Goal: Information Seeking & Learning: Find specific fact

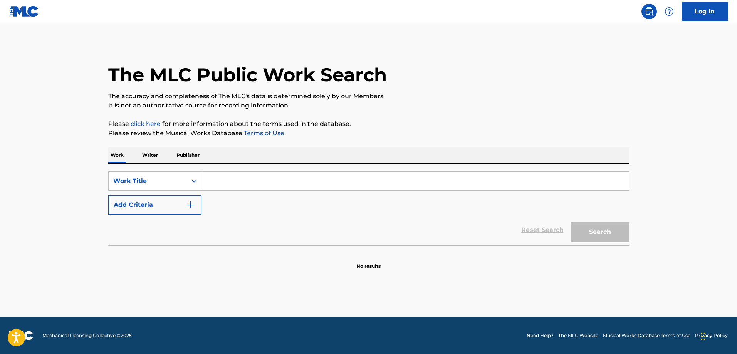
click at [245, 179] on input "Search Form" at bounding box center [414, 181] width 427 height 18
paste input "123"
type input "123"
drag, startPoint x: 187, startPoint y: 198, endPoint x: 217, endPoint y: 217, distance: 35.4
click at [187, 198] on button "Add Criteria" at bounding box center [154, 204] width 93 height 19
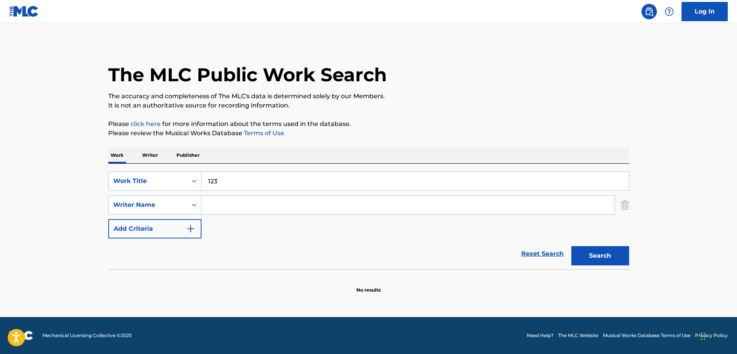
click at [249, 209] on input "Search Form" at bounding box center [407, 205] width 413 height 18
paste input "[DEMOGRAPHIC_DATA]"
click at [594, 252] on button "Search" at bounding box center [600, 255] width 58 height 19
click at [318, 215] on div "SearchWithCriteriaee1d2c47-a9de-4aac-834d-2be202004990 Work Title 123 SearchWit…" at bounding box center [368, 204] width 521 height 67
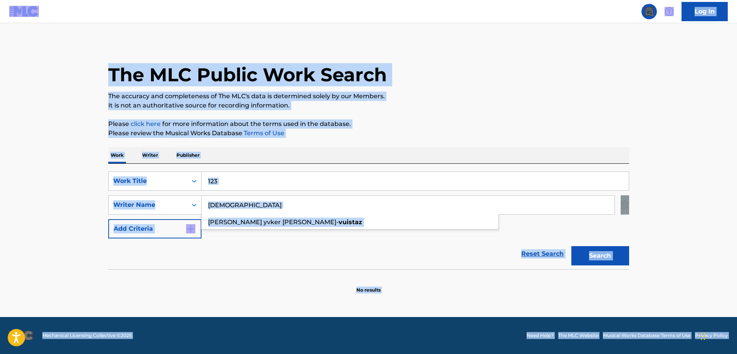
click at [324, 204] on input "[DEMOGRAPHIC_DATA]" at bounding box center [407, 205] width 413 height 18
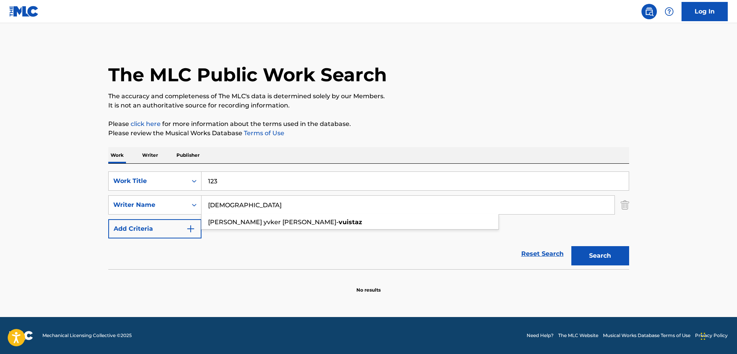
paste input "Gome"
click at [571, 246] on button "Search" at bounding box center [600, 255] width 58 height 19
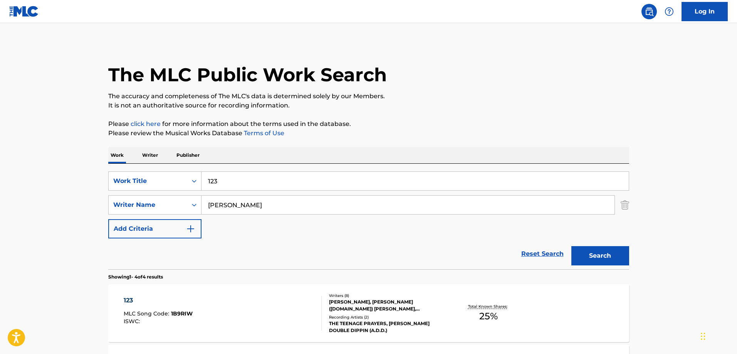
click at [283, 196] on input "[PERSON_NAME]" at bounding box center [407, 205] width 413 height 18
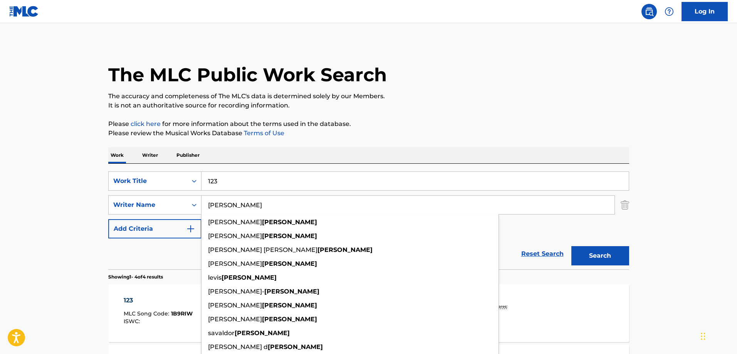
paste input "Yvker"
type input "Yvker"
click at [571, 246] on button "Search" at bounding box center [600, 255] width 58 height 19
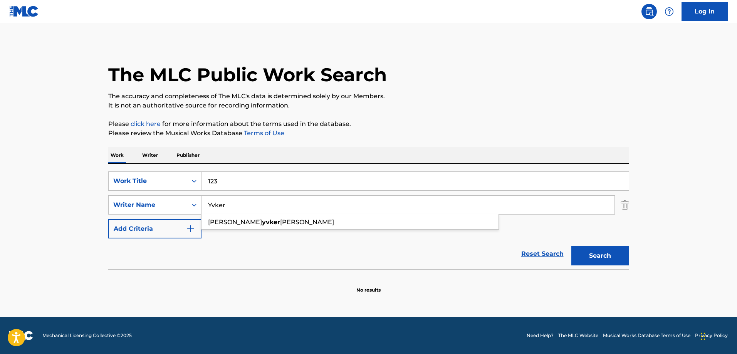
click at [256, 178] on input "123" at bounding box center [414, 181] width 427 height 18
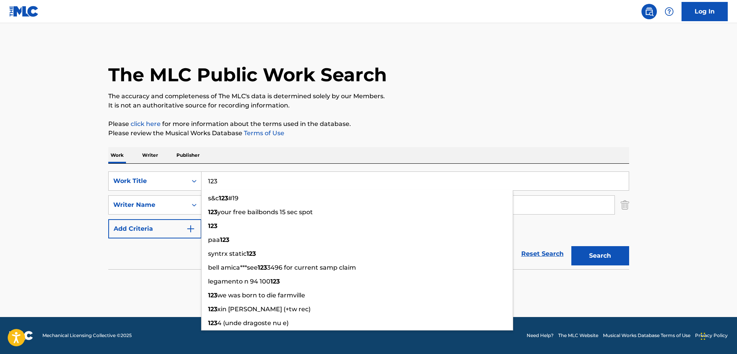
paste input ", 2,"
type input "1, 2, 3"
click at [571, 246] on button "Search" at bounding box center [600, 255] width 58 height 19
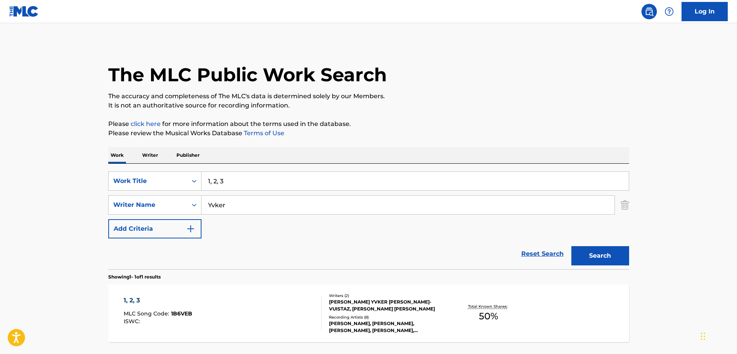
scroll to position [65, 0]
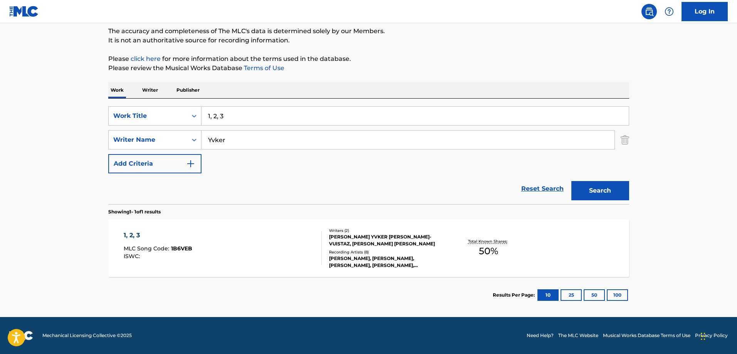
click at [212, 247] on div "1, 2, 3 MLC Song Code : 1B6VEB ISWC :" at bounding box center [223, 248] width 198 height 35
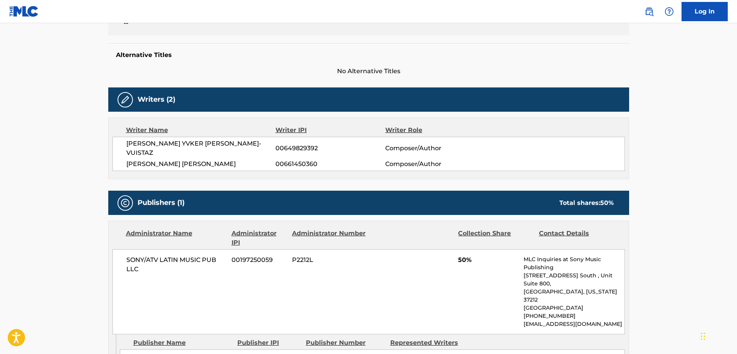
scroll to position [116, 0]
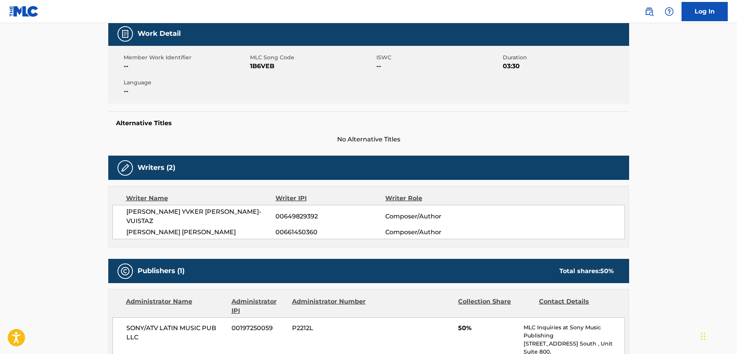
click at [258, 66] on span "1B6VEB" at bounding box center [312, 66] width 124 height 9
copy span "1B6VEB"
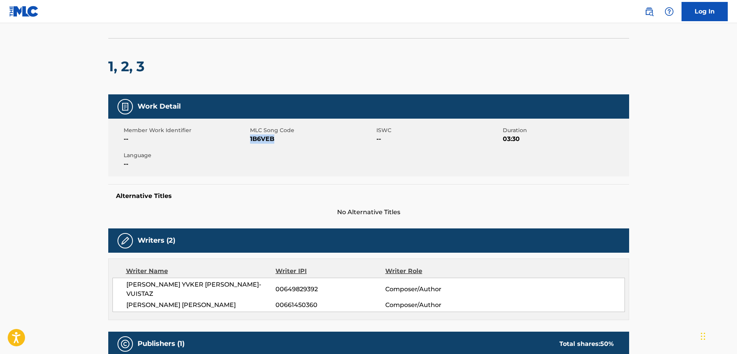
scroll to position [0, 0]
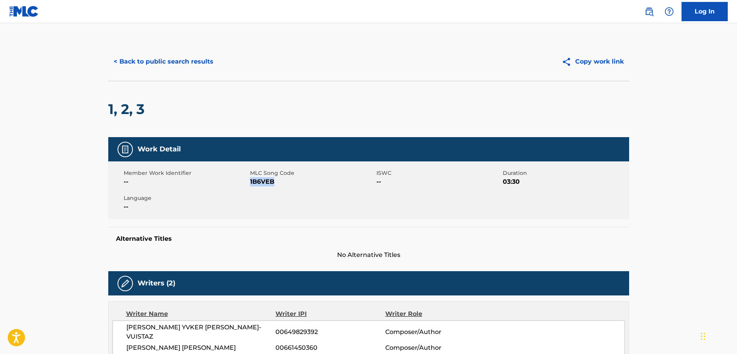
click at [179, 65] on button "< Back to public search results" at bounding box center [163, 61] width 111 height 19
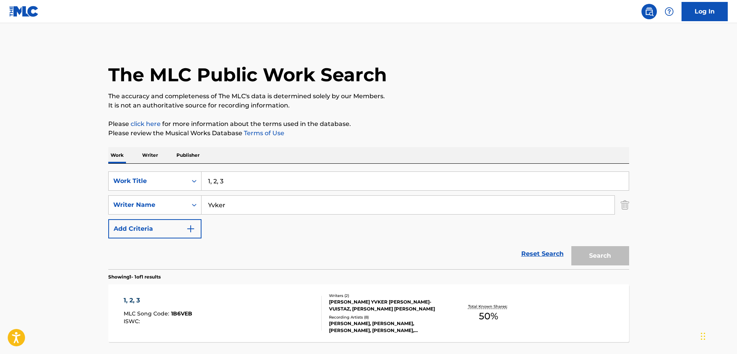
scroll to position [21, 0]
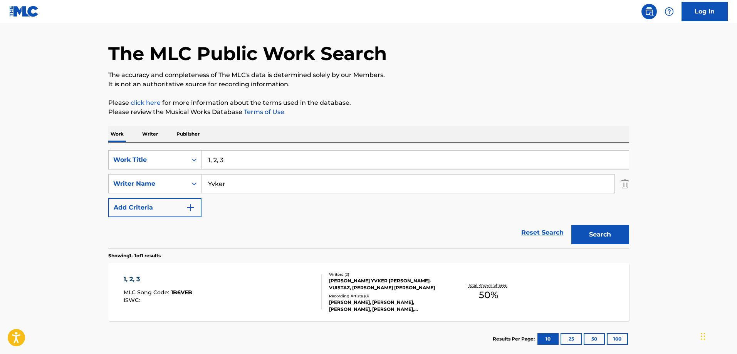
click at [248, 154] on input "1, 2, 3" at bounding box center [414, 160] width 427 height 18
paste input "Diez Mil Borracheras"
type input "Diez Mil Borracheras"
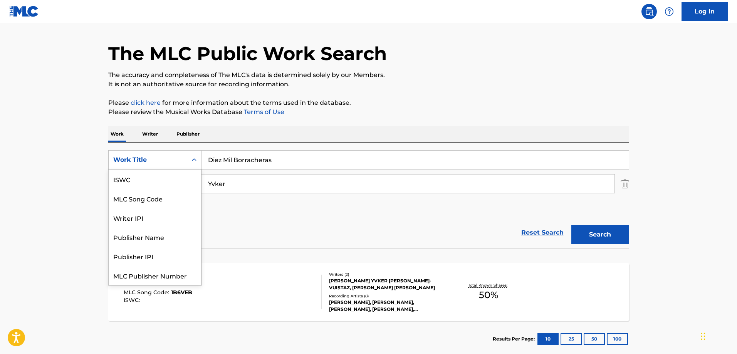
click at [163, 164] on div "Work Title" at bounding box center [148, 160] width 79 height 15
drag, startPoint x: 171, startPoint y: 177, endPoint x: 195, endPoint y: 172, distance: 24.3
click at [171, 177] on div "MLC Song Code" at bounding box center [155, 178] width 92 height 19
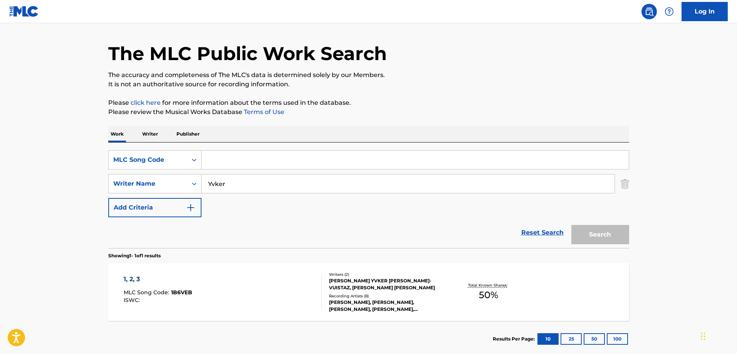
drag, startPoint x: 254, startPoint y: 164, endPoint x: 253, endPoint y: 169, distance: 4.6
click at [254, 164] on input "Search Form" at bounding box center [414, 160] width 427 height 18
drag, startPoint x: 228, startPoint y: 181, endPoint x: 143, endPoint y: 180, distance: 85.1
click at [148, 180] on div "SearchWithCriteria0414a29c-32d2-442a-a10b-73c2301d6b12 Writer Name [PERSON_NAME]" at bounding box center [368, 183] width 521 height 19
click at [237, 154] on input "Search Form" at bounding box center [414, 160] width 427 height 18
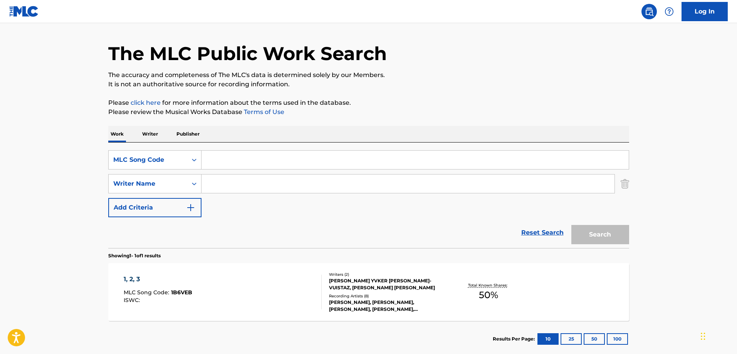
paste input "1B6U8W"
type input "1B6U8W"
click at [597, 235] on button "Search" at bounding box center [600, 234] width 58 height 19
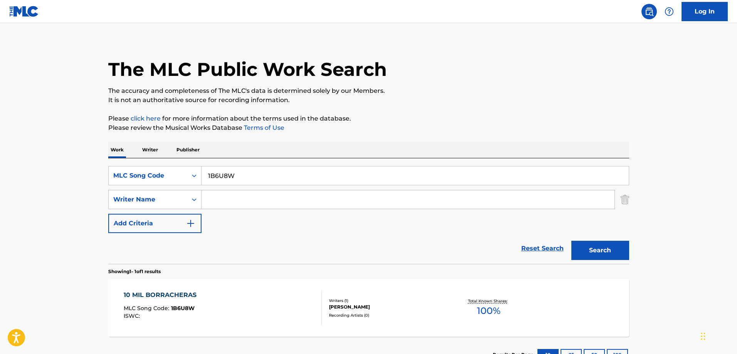
scroll to position [21, 0]
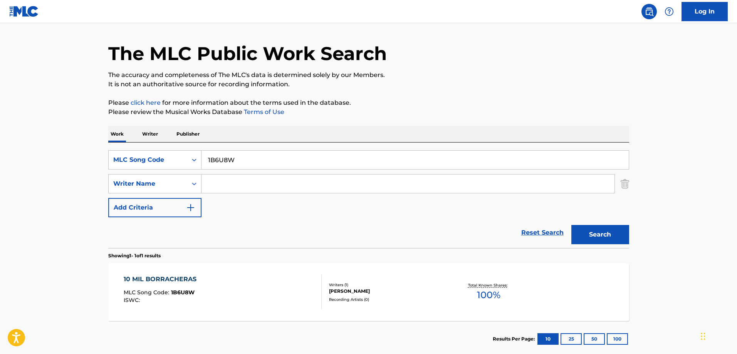
click at [205, 284] on div "10 MIL BORRACHERAS MLC Song Code : 1B6U8W ISWC :" at bounding box center [223, 292] width 198 height 35
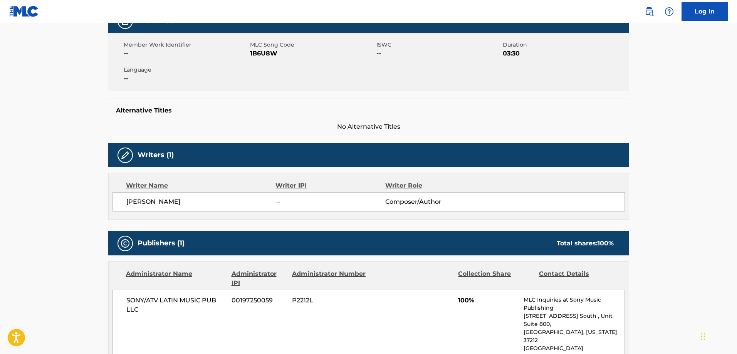
scroll to position [116, 0]
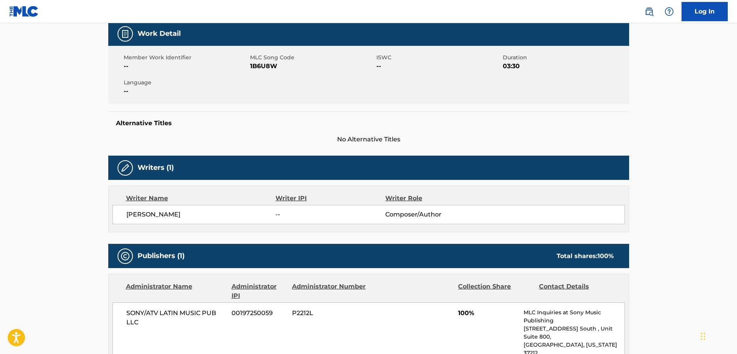
click at [262, 65] on span "1B6U8W" at bounding box center [312, 66] width 124 height 9
drag, startPoint x: 262, startPoint y: 65, endPoint x: 389, endPoint y: 82, distance: 128.2
click at [263, 65] on span "1B6U8W" at bounding box center [312, 66] width 124 height 9
copy span "1B6U8W"
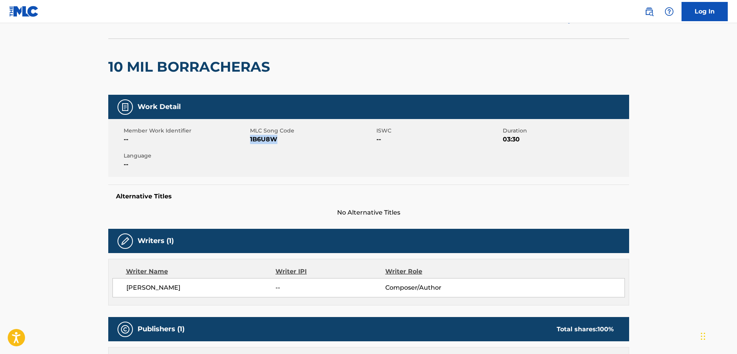
scroll to position [0, 0]
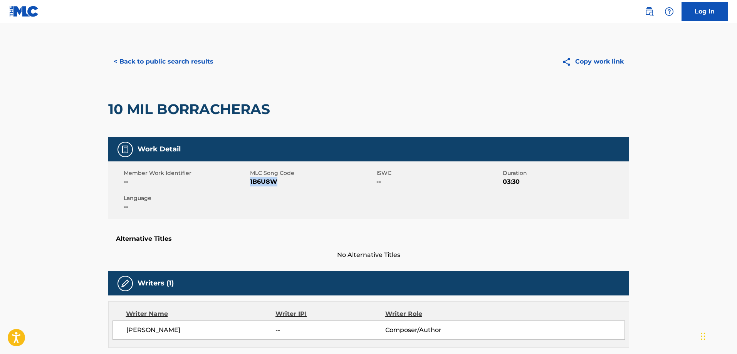
click at [177, 57] on button "< Back to public search results" at bounding box center [163, 61] width 111 height 19
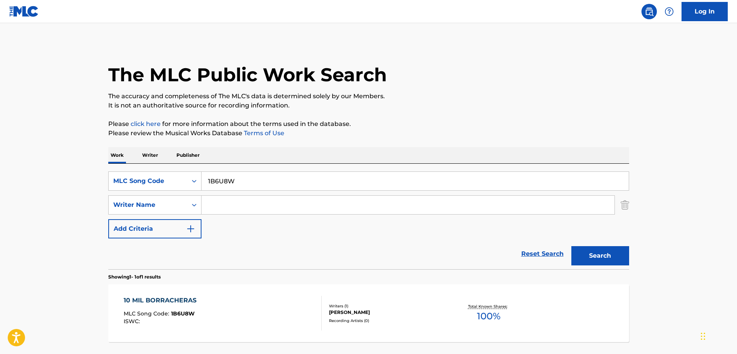
scroll to position [21, 0]
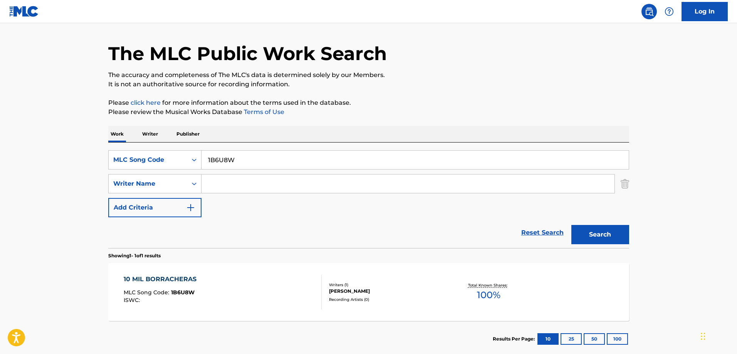
click at [262, 157] on input "1B6U8W" at bounding box center [414, 160] width 427 height 18
paste input "[GEOGRAPHIC_DATA], [GEOGRAPHIC_DATA]"
type input "[GEOGRAPHIC_DATA], [GEOGRAPHIC_DATA]"
click at [181, 161] on div "MLC Song Code" at bounding box center [147, 159] width 69 height 9
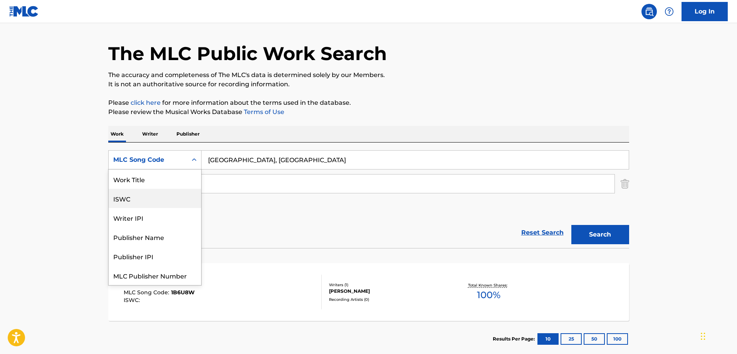
scroll to position [19, 0]
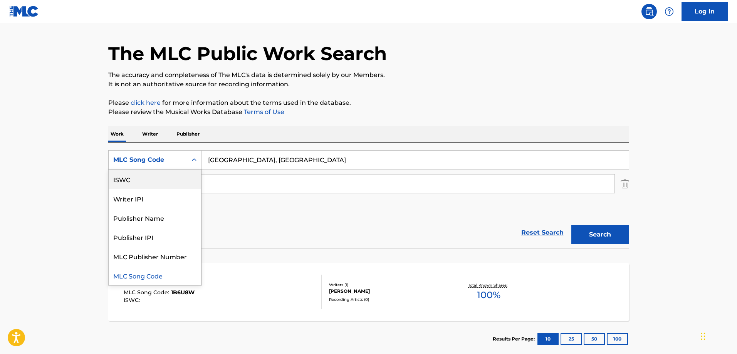
click at [168, 175] on div "ISWC" at bounding box center [155, 178] width 92 height 19
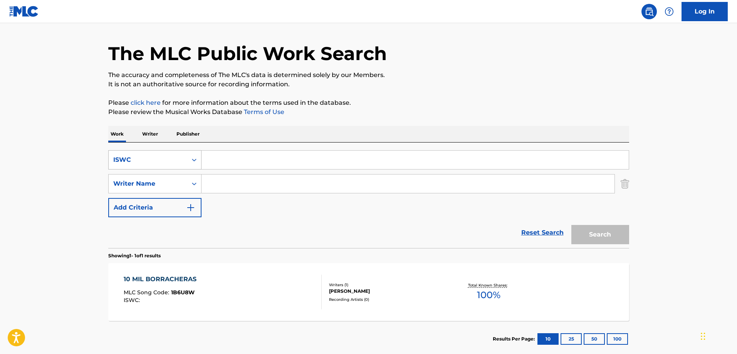
click at [170, 162] on div "ISWC" at bounding box center [147, 159] width 69 height 9
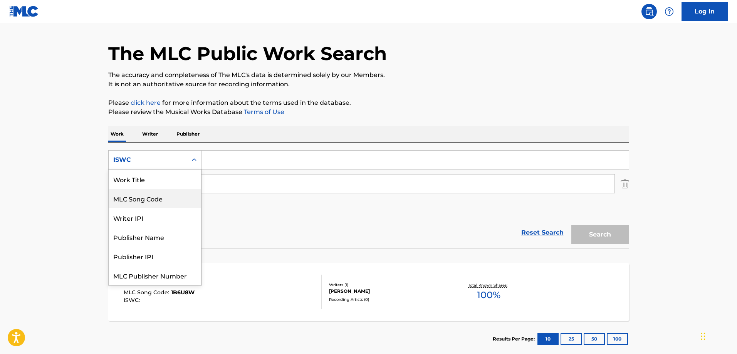
scroll to position [0, 0]
click at [152, 180] on div "Work Title" at bounding box center [155, 178] width 92 height 19
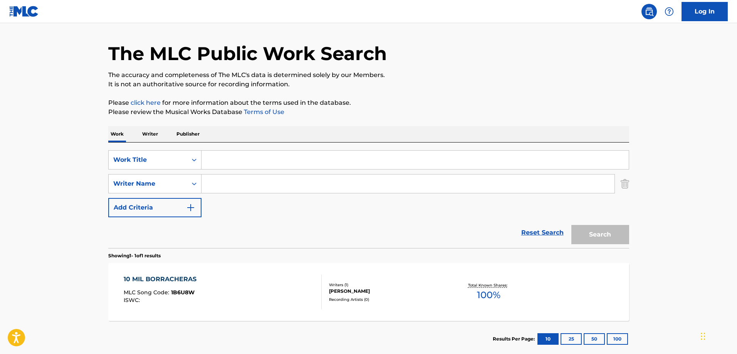
click at [238, 158] on input "Search Form" at bounding box center [414, 160] width 427 height 18
paste input "[GEOGRAPHIC_DATA], [GEOGRAPHIC_DATA]"
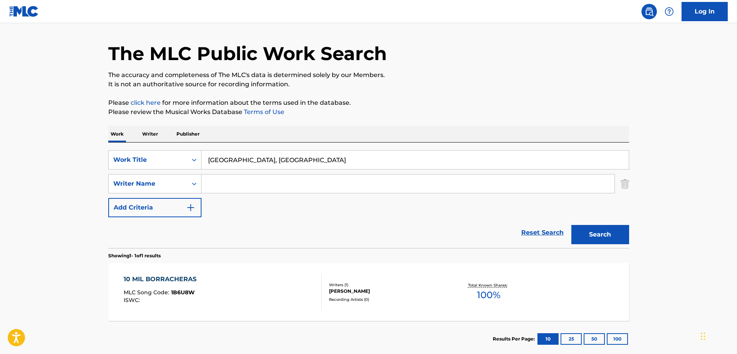
type input "[GEOGRAPHIC_DATA], [GEOGRAPHIC_DATA]"
click at [218, 182] on input "Search Form" at bounding box center [407, 183] width 413 height 18
click at [288, 188] on input "Search Form" at bounding box center [407, 183] width 413 height 18
paste input "[PERSON_NAME]"
type input "[PERSON_NAME]"
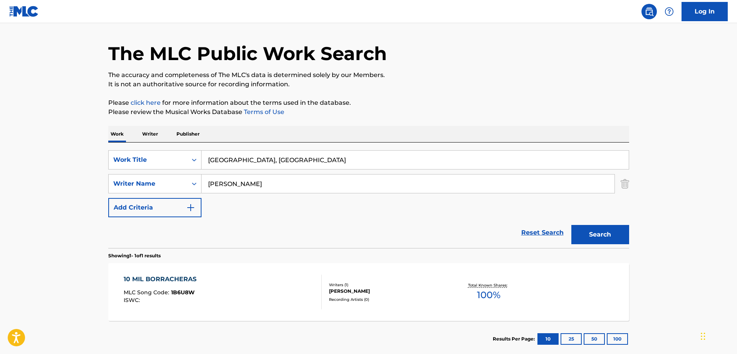
click at [571, 225] on button "Search" at bounding box center [600, 234] width 58 height 19
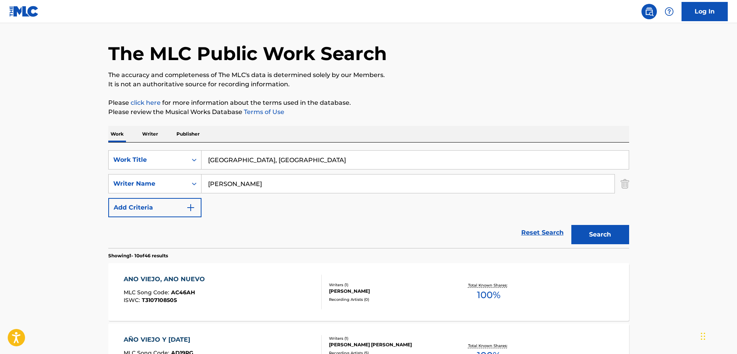
scroll to position [60, 0]
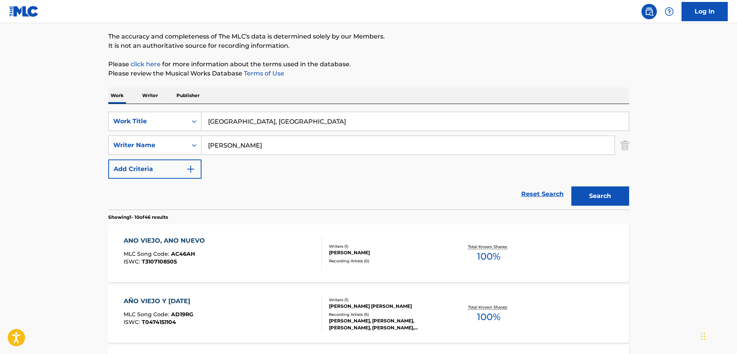
click at [250, 247] on div "ANO VIEJO, ANO NUEVO MLC Song Code : AC46AH ISWC : T3107108505" at bounding box center [223, 253] width 198 height 35
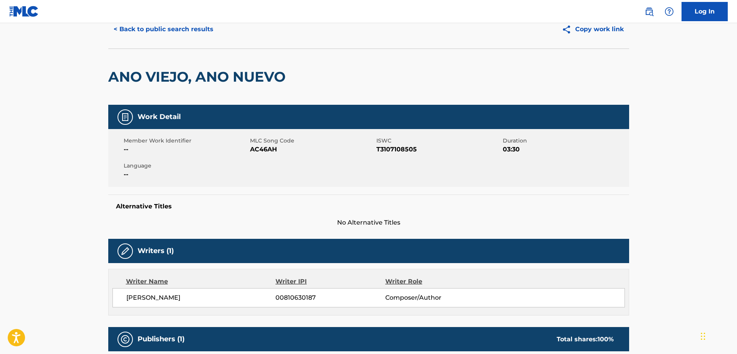
scroll to position [77, 0]
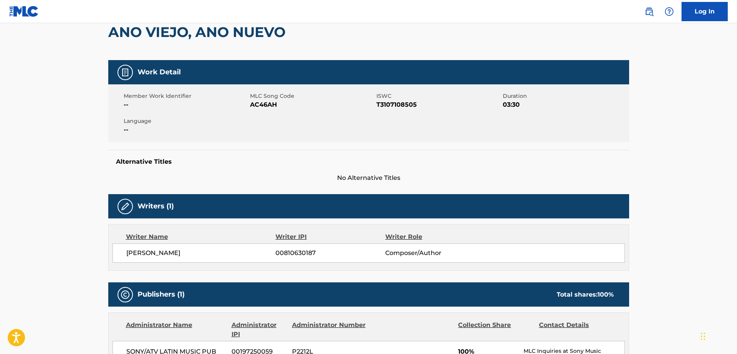
click at [267, 108] on span "AC46AH" at bounding box center [312, 104] width 124 height 9
copy span "AC46AH"
click at [383, 110] on div "Member Work Identifier -- MLC Song Code AC46AH ISWC T3107108505 Duration 03:30 …" at bounding box center [368, 113] width 521 height 58
click at [389, 104] on span "T3107108505" at bounding box center [438, 104] width 124 height 9
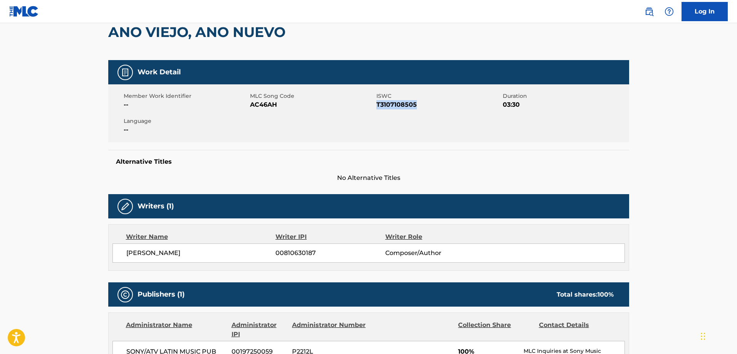
copy span "T3107108505"
click at [389, 104] on span "T3107108505" at bounding box center [438, 104] width 124 height 9
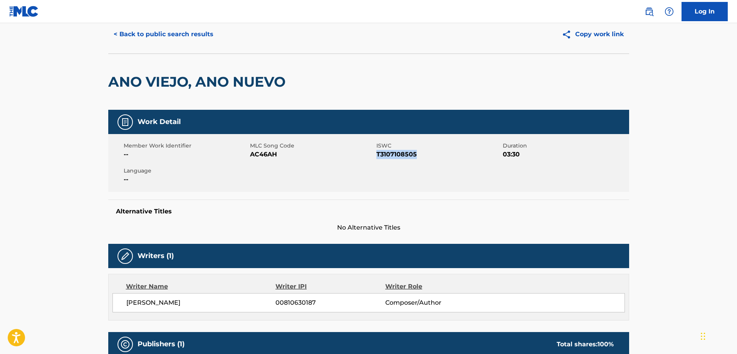
scroll to position [0, 0]
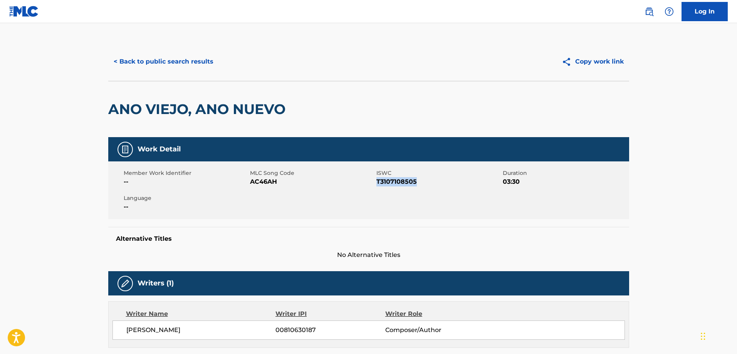
click at [146, 60] on button "< Back to public search results" at bounding box center [163, 61] width 111 height 19
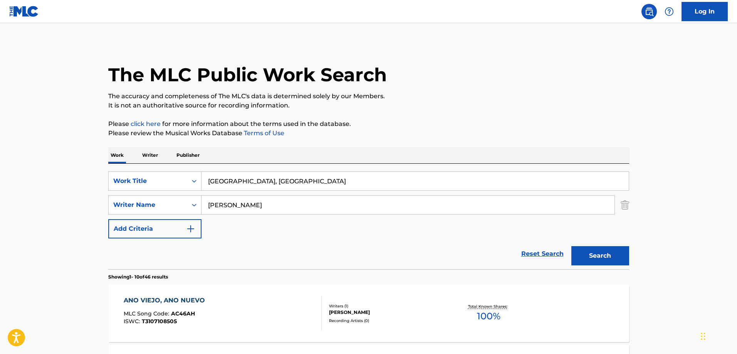
scroll to position [60, 0]
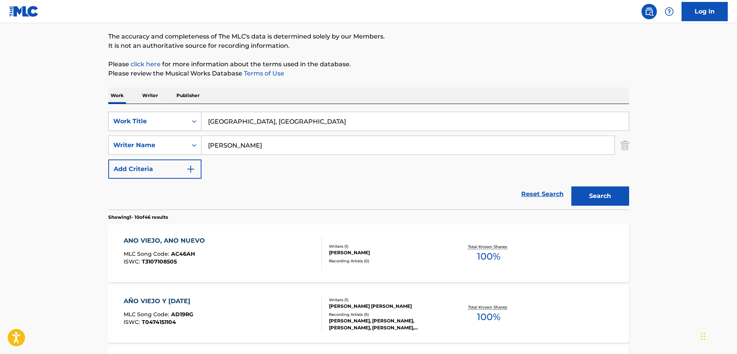
click at [158, 117] on div "Work Title" at bounding box center [147, 121] width 69 height 9
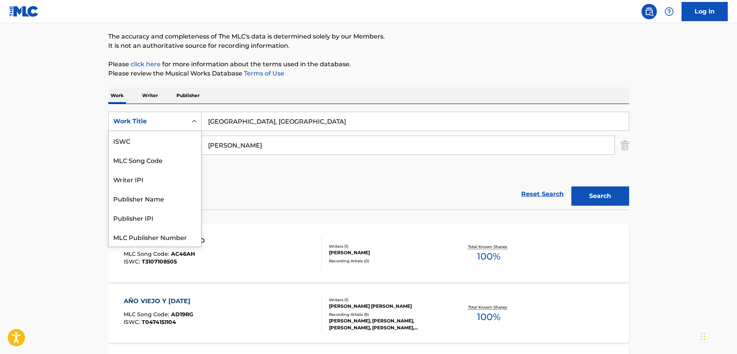
scroll to position [19, 0]
click at [145, 143] on div "MLC Song Code" at bounding box center [155, 140] width 92 height 19
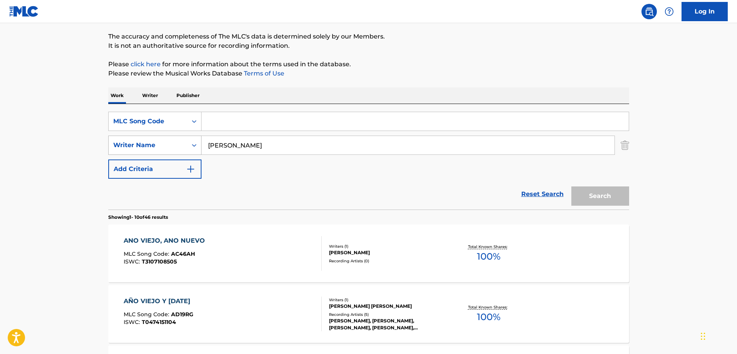
drag, startPoint x: 257, startPoint y: 149, endPoint x: 169, endPoint y: 147, distance: 87.5
click at [180, 149] on div "SearchWithCriteria0414a29c-32d2-442a-a10b-73c2301d6b12 Writer Name [PERSON_NAME]" at bounding box center [368, 145] width 521 height 19
drag, startPoint x: 281, startPoint y: 114, endPoint x: 320, endPoint y: 128, distance: 41.2
click at [281, 114] on input "Search Form" at bounding box center [414, 121] width 427 height 18
paste input "BB3LEC"
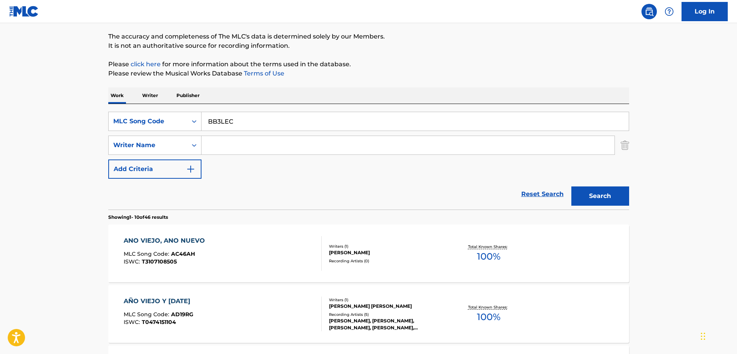
type input "BB3LEC"
drag, startPoint x: 607, startPoint y: 190, endPoint x: 592, endPoint y: 192, distance: 15.2
click at [606, 190] on button "Search" at bounding box center [600, 195] width 58 height 19
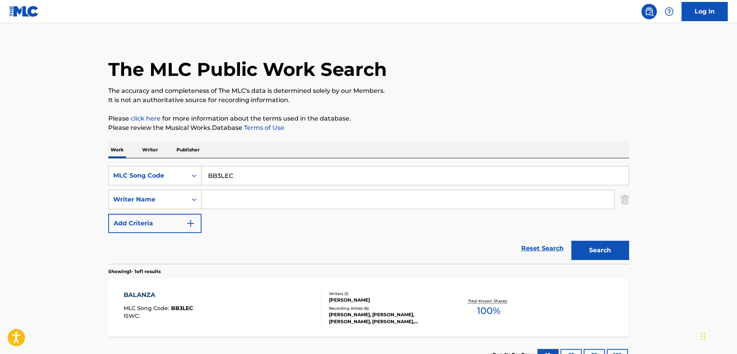
scroll to position [60, 0]
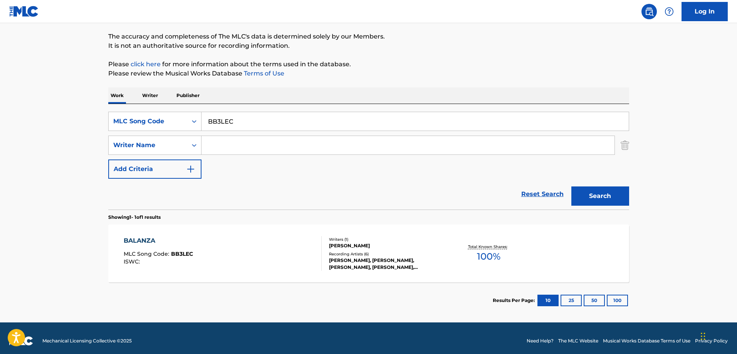
click at [237, 248] on div "BALANZA MLC Song Code : BB3LEC ISWC :" at bounding box center [223, 253] width 198 height 35
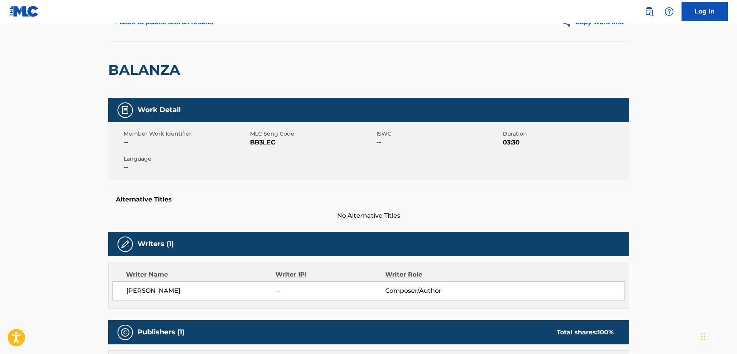
scroll to position [39, 0]
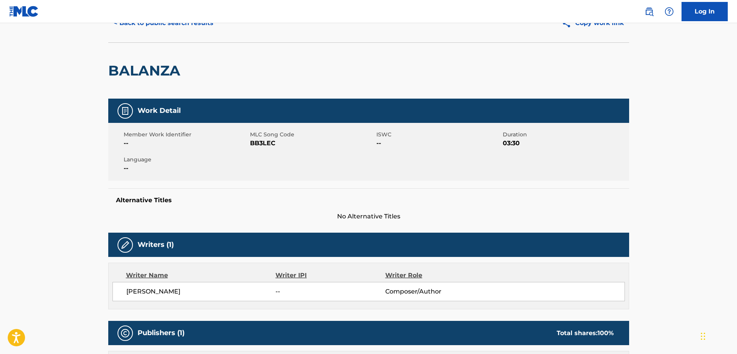
click at [152, 61] on div "BALANZA" at bounding box center [146, 71] width 76 height 56
click at [173, 28] on button "< Back to public search results" at bounding box center [163, 22] width 111 height 19
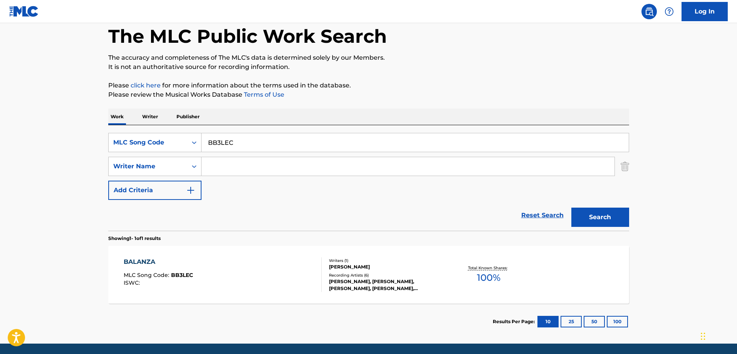
click at [241, 138] on input "BB3LEC" at bounding box center [414, 142] width 427 height 18
paste input "CA97K3"
type input "CA97K3"
click at [571, 208] on button "Search" at bounding box center [600, 217] width 58 height 19
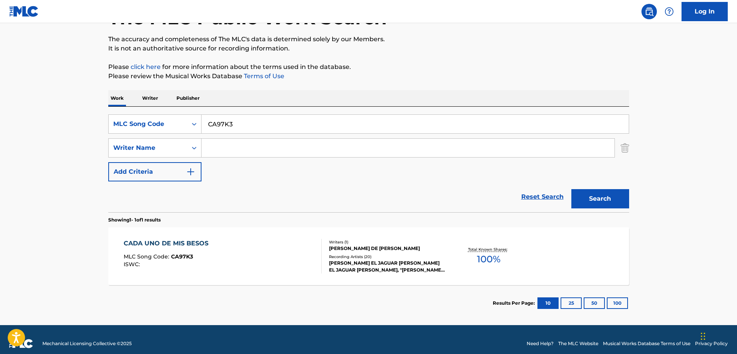
scroll to position [65, 0]
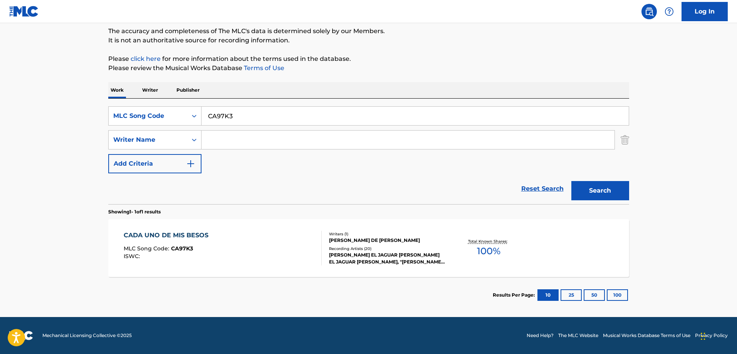
click at [247, 240] on div "CADA UNO DE MIS BESOS MLC Song Code : CA97K3 ISWC :" at bounding box center [223, 248] width 198 height 35
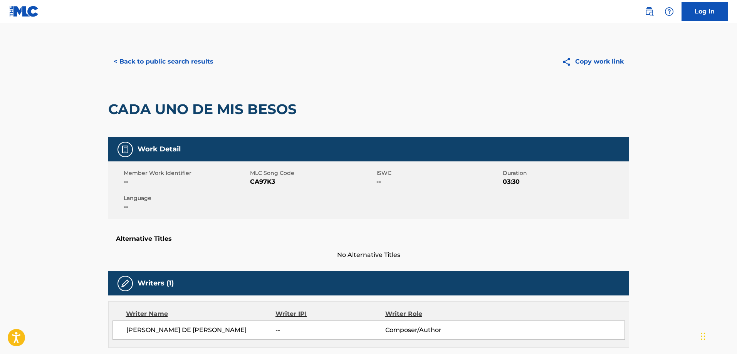
click at [174, 65] on button "< Back to public search results" at bounding box center [163, 61] width 111 height 19
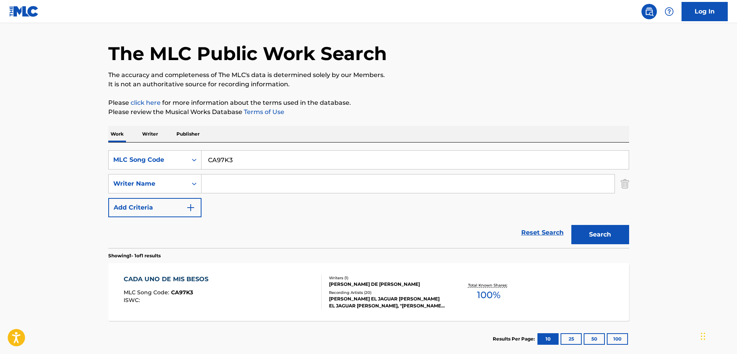
click at [297, 167] on input "CA97K3" at bounding box center [414, 160] width 427 height 18
paste input "1B6U8W"
type input "1B6U8W"
click at [571, 225] on button "Search" at bounding box center [600, 234] width 58 height 19
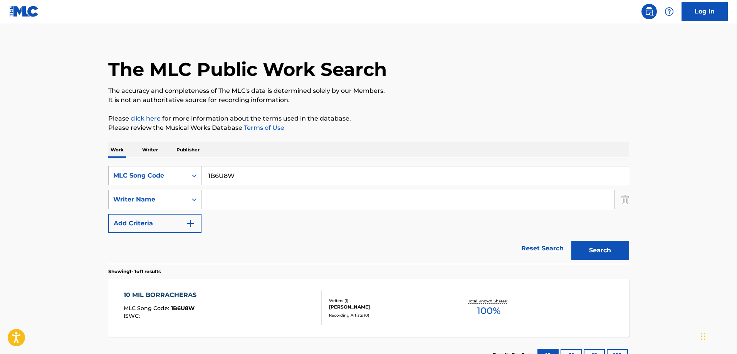
scroll to position [21, 0]
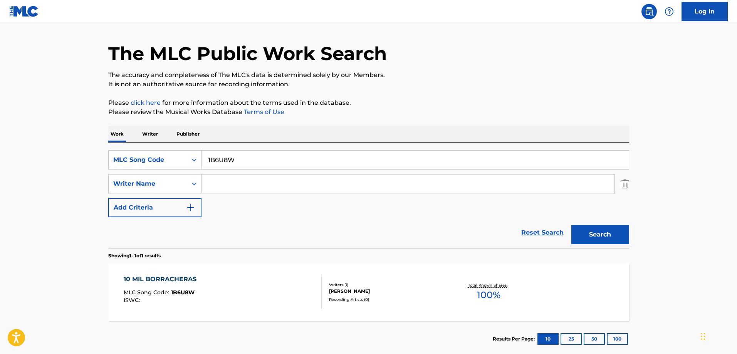
click at [267, 155] on input "1B6U8W" at bounding box center [414, 160] width 427 height 18
click at [227, 272] on div "10 MIL BORRACHERAS MLC Song Code : 1B6U8W ISWC : Writers ( 1 ) [PERSON_NAME] Re…" at bounding box center [368, 292] width 521 height 58
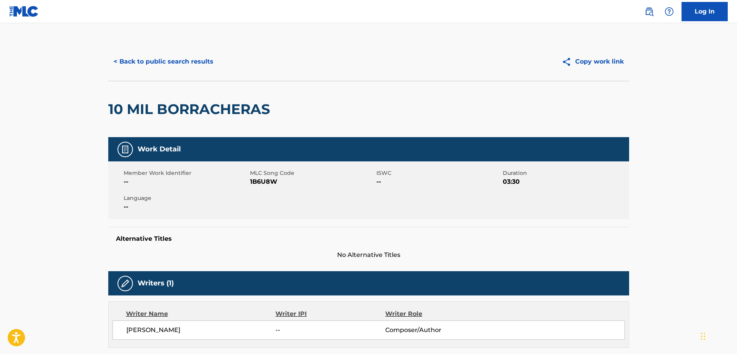
click at [173, 66] on button "< Back to public search results" at bounding box center [163, 61] width 111 height 19
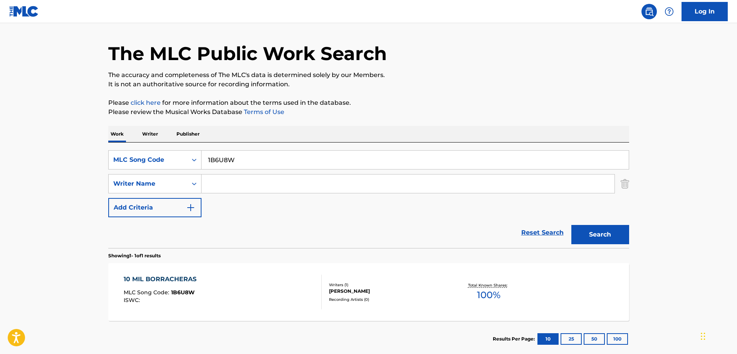
click at [283, 167] on input "1B6U8W" at bounding box center [414, 160] width 427 height 18
paste input "AD8M6X"
type input "AD8M6X"
click at [571, 225] on button "Search" at bounding box center [600, 234] width 58 height 19
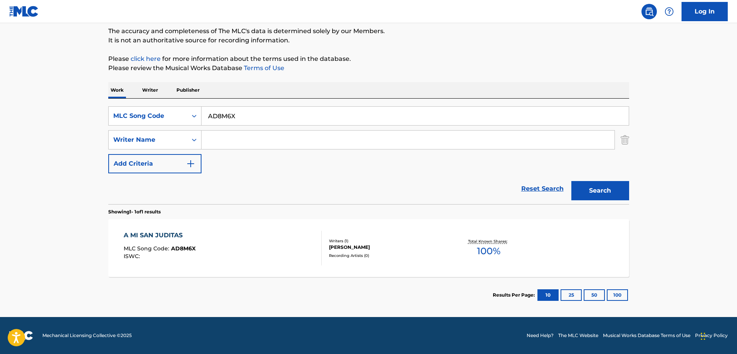
click at [218, 247] on div "A MI SAN JUDITAS MLC Song Code : AD8M6X ISWC :" at bounding box center [223, 248] width 198 height 35
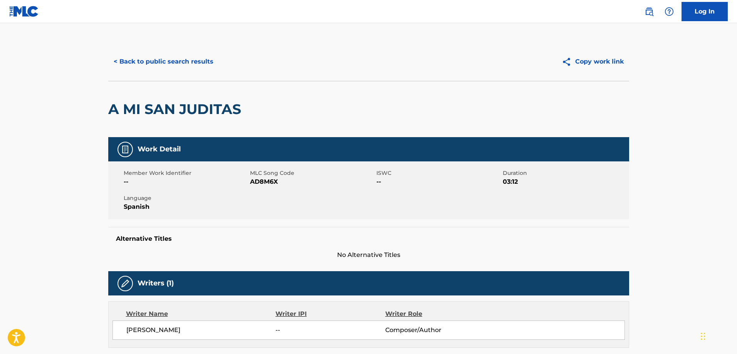
click at [170, 75] on div "< Back to public search results Copy work link" at bounding box center [368, 61] width 521 height 39
click at [177, 64] on button "< Back to public search results" at bounding box center [163, 61] width 111 height 19
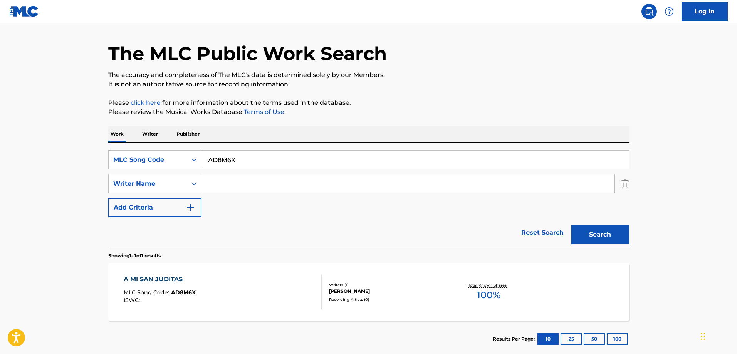
click at [239, 166] on input "AD8M6X" at bounding box center [414, 160] width 427 height 18
paste input "C46AH"
type input "AC46AH"
click at [571, 225] on button "Search" at bounding box center [600, 234] width 58 height 19
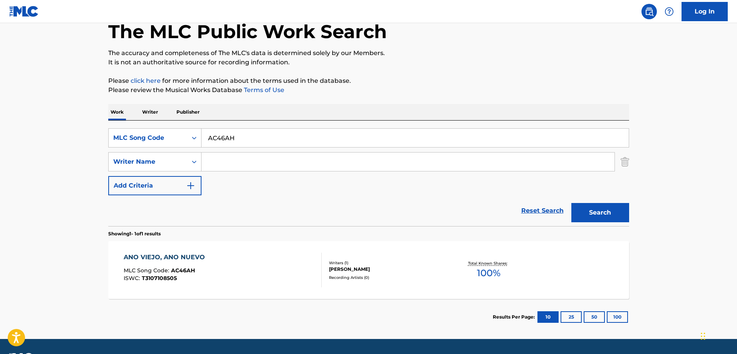
scroll to position [65, 0]
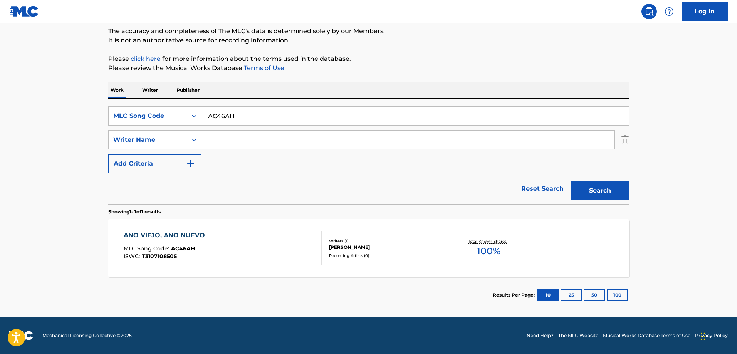
click at [220, 255] on div "ANO VIEJO, ANO NUEVO MLC Song Code : AC46AH ISWC : T3107108505" at bounding box center [223, 248] width 198 height 35
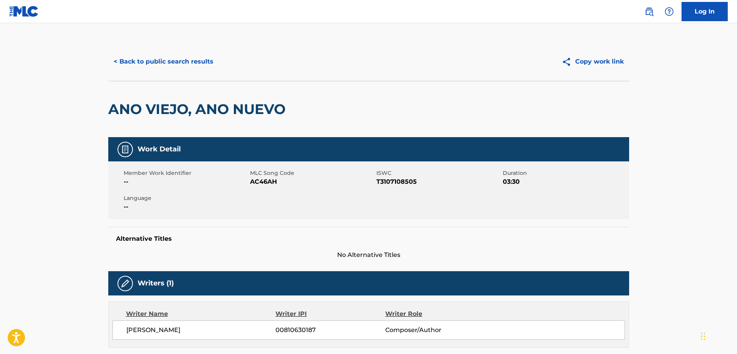
click at [119, 108] on h2 "ANO VIEJO, ANO NUEVO" at bounding box center [198, 109] width 181 height 17
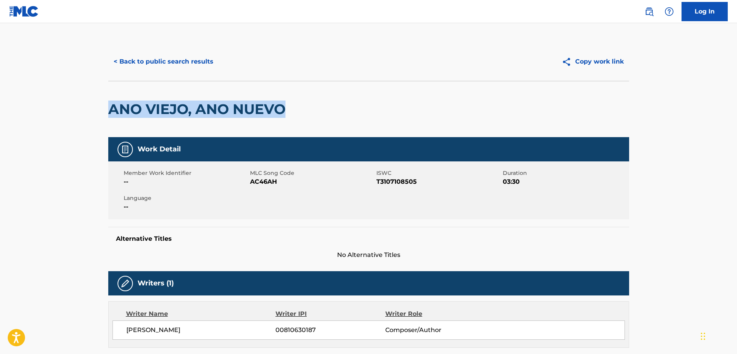
drag, startPoint x: 119, startPoint y: 108, endPoint x: 275, endPoint y: 116, distance: 156.2
click at [275, 116] on h2 "ANO VIEJO, ANO NUEVO" at bounding box center [198, 109] width 181 height 17
copy h2 "ANO VIEJO, ANO NUEVO"
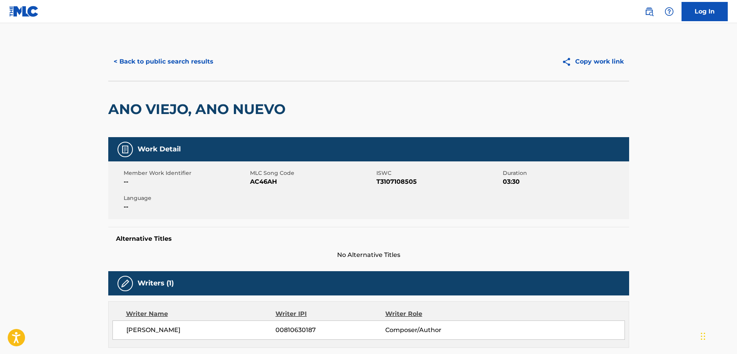
click at [409, 186] on span "T3107108505" at bounding box center [438, 181] width 124 height 9
copy span "T3107108505"
